Goal: Information Seeking & Learning: Check status

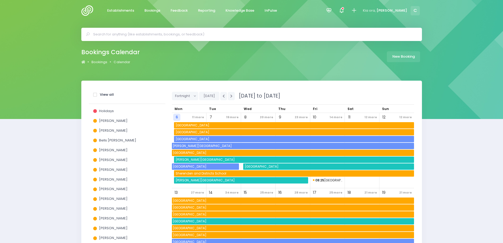
scroll to position [79, 0]
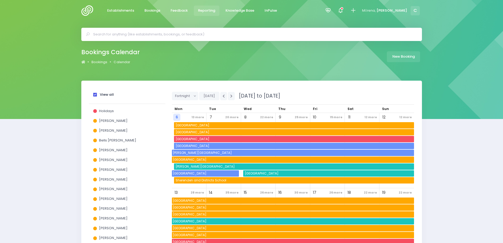
click at [203, 11] on span "Reporting" at bounding box center [206, 10] width 17 height 5
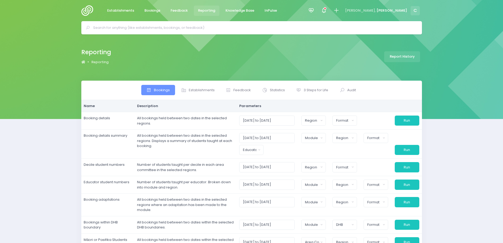
select select
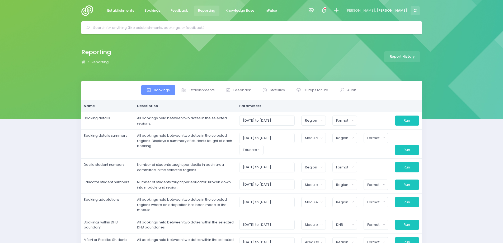
select select
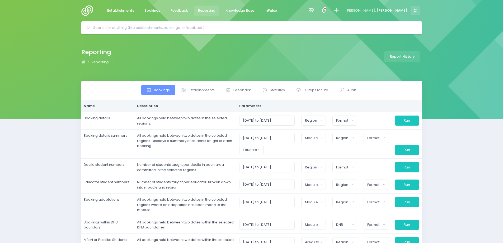
select select
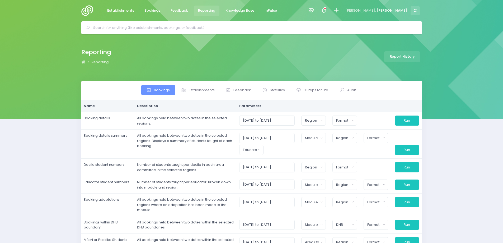
select select
click at [234, 26] on input "text" at bounding box center [253, 28] width 321 height 8
click at [221, 26] on input "text" at bounding box center [253, 28] width 321 height 8
